Goal: Information Seeking & Learning: Learn about a topic

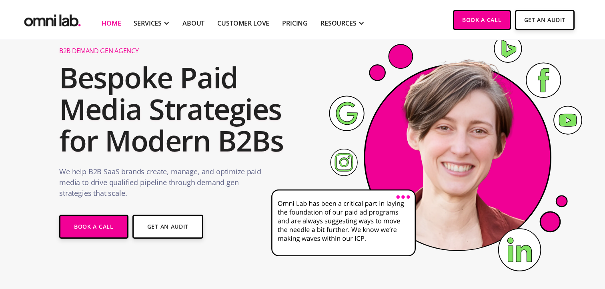
click at [399, 198] on image at bounding box center [453, 152] width 222 height 222
click at [406, 198] on image at bounding box center [453, 152] width 222 height 222
click at [408, 198] on image at bounding box center [453, 152] width 222 height 222
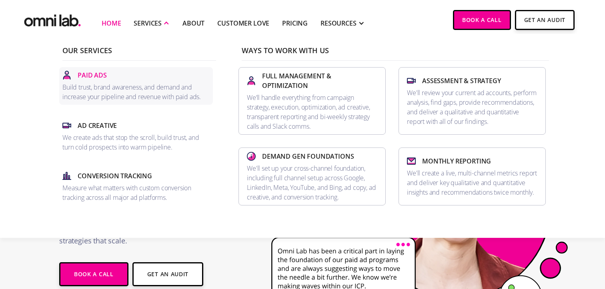
click at [100, 75] on p "Paid Ads" at bounding box center [92, 75] width 29 height 10
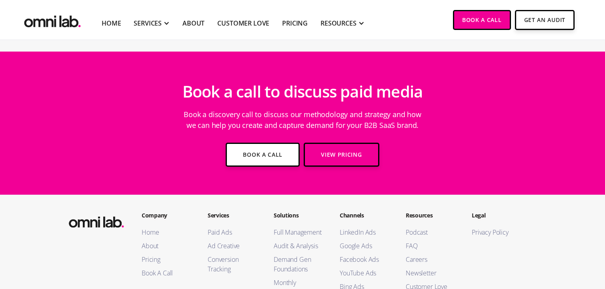
scroll to position [2057, 0]
